Goal: Information Seeking & Learning: Find contact information

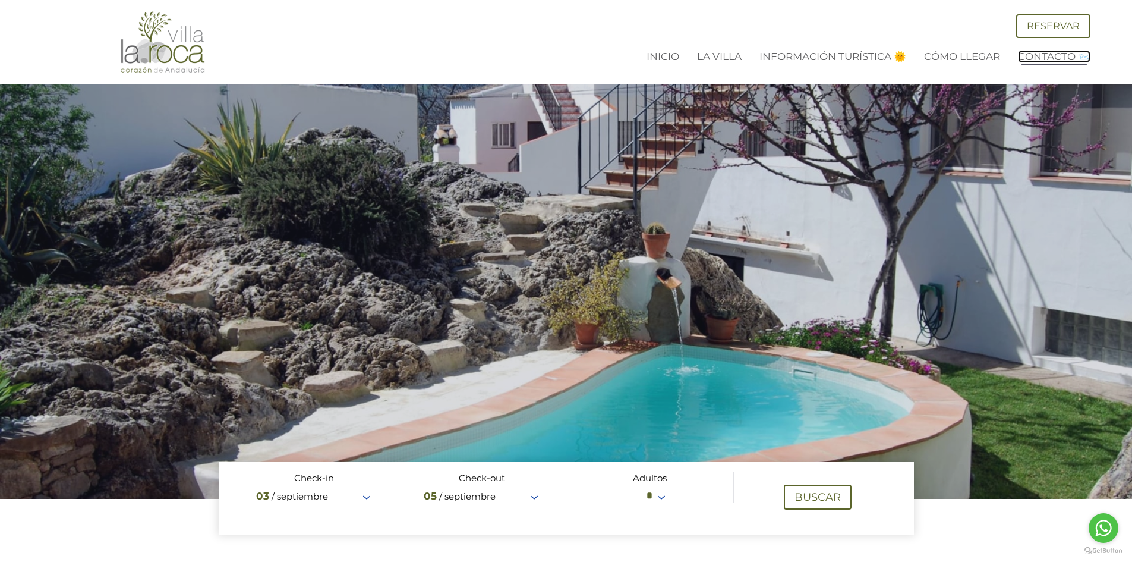
click at [1046, 61] on link "Contacto 📨" at bounding box center [1054, 57] width 73 height 12
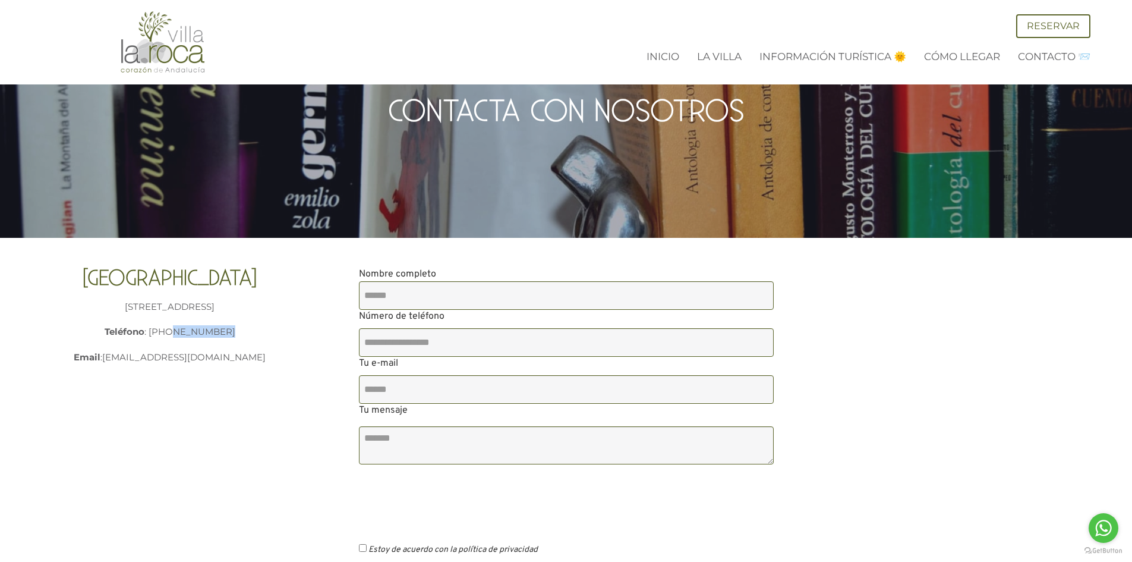
drag, startPoint x: 240, startPoint y: 332, endPoint x: 177, endPoint y: 332, distance: 63.6
click at [177, 332] on p "C/ Nacimiento , 12, 29430 - Montecorto, Málaga Teléfono : +447976357378" at bounding box center [170, 319] width 283 height 38
copy p "7976357378"
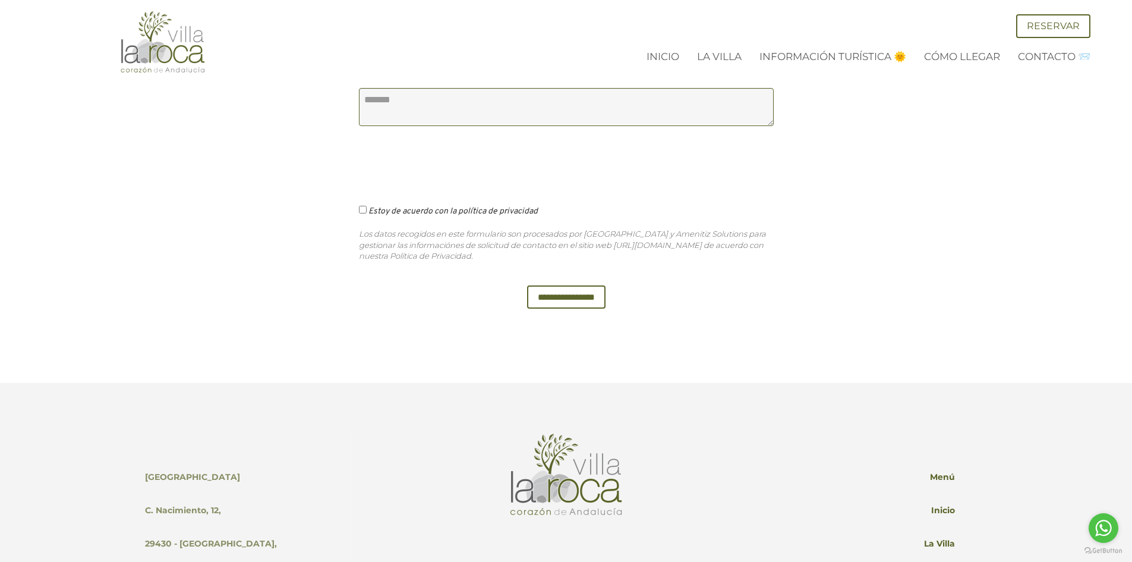
scroll to position [594, 0]
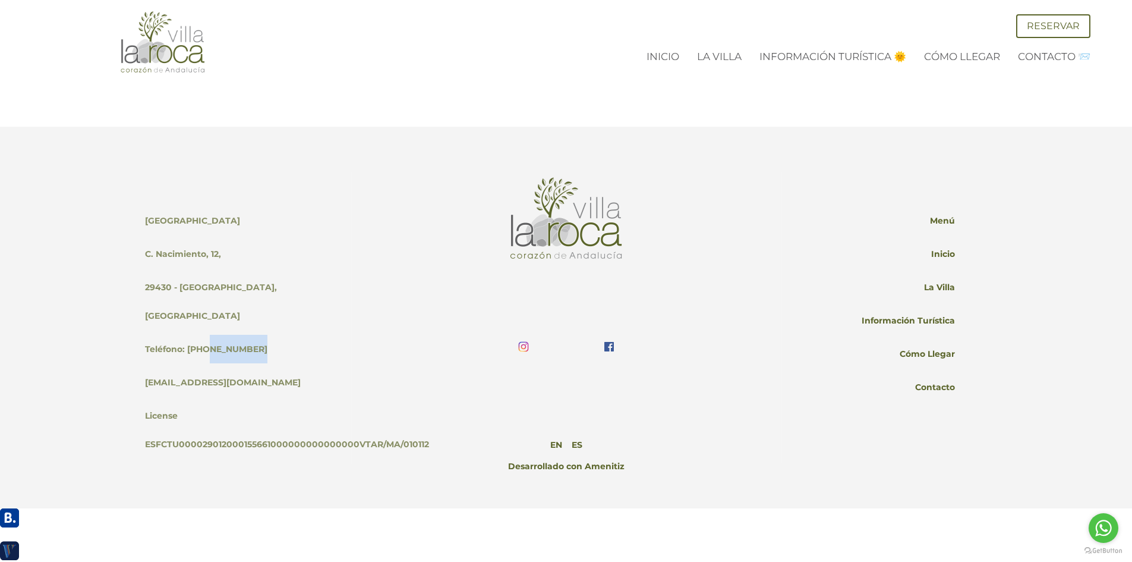
drag, startPoint x: 260, startPoint y: 321, endPoint x: 205, endPoint y: 323, distance: 54.7
click at [205, 323] on div "Villa La Roca C. Nacimiento, 12, 29430 - Montecorto, Málaga Teléfono: +44797635…" at bounding box center [243, 317] width 215 height 291
copy p "7976357378"
drag, startPoint x: 226, startPoint y: 352, endPoint x: 142, endPoint y: 352, distance: 83.8
click at [142, 352] on div "Villa La Roca C. Nacimiento, 12, 29430 - Montecorto, Málaga Teléfono: +44797635…" at bounding box center [243, 317] width 215 height 291
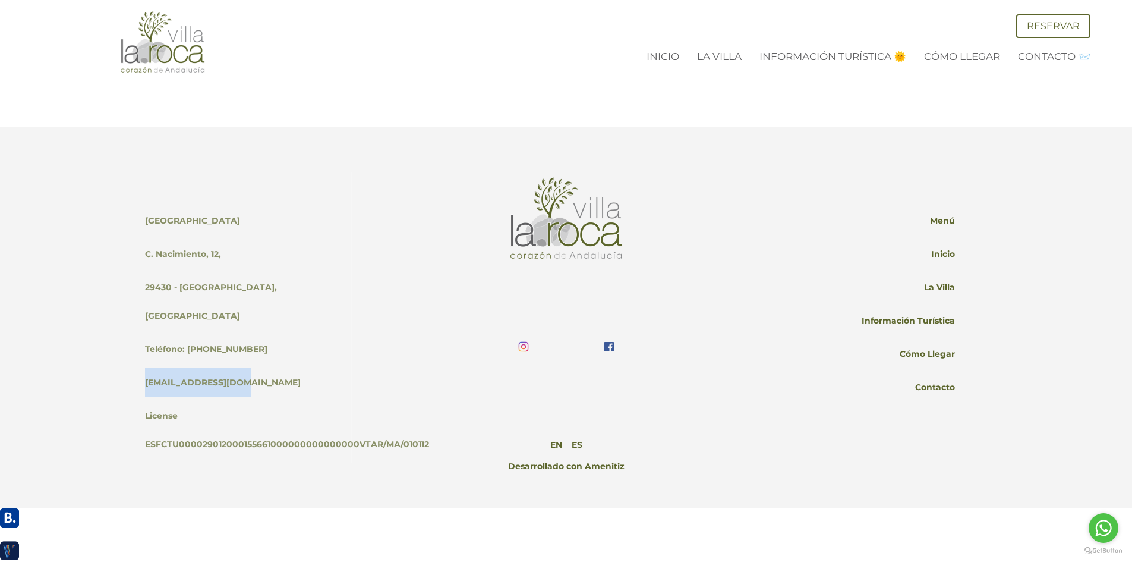
copy link "[EMAIL_ADDRESS][DOMAIN_NAME]"
